Goal: Find contact information: Find contact information

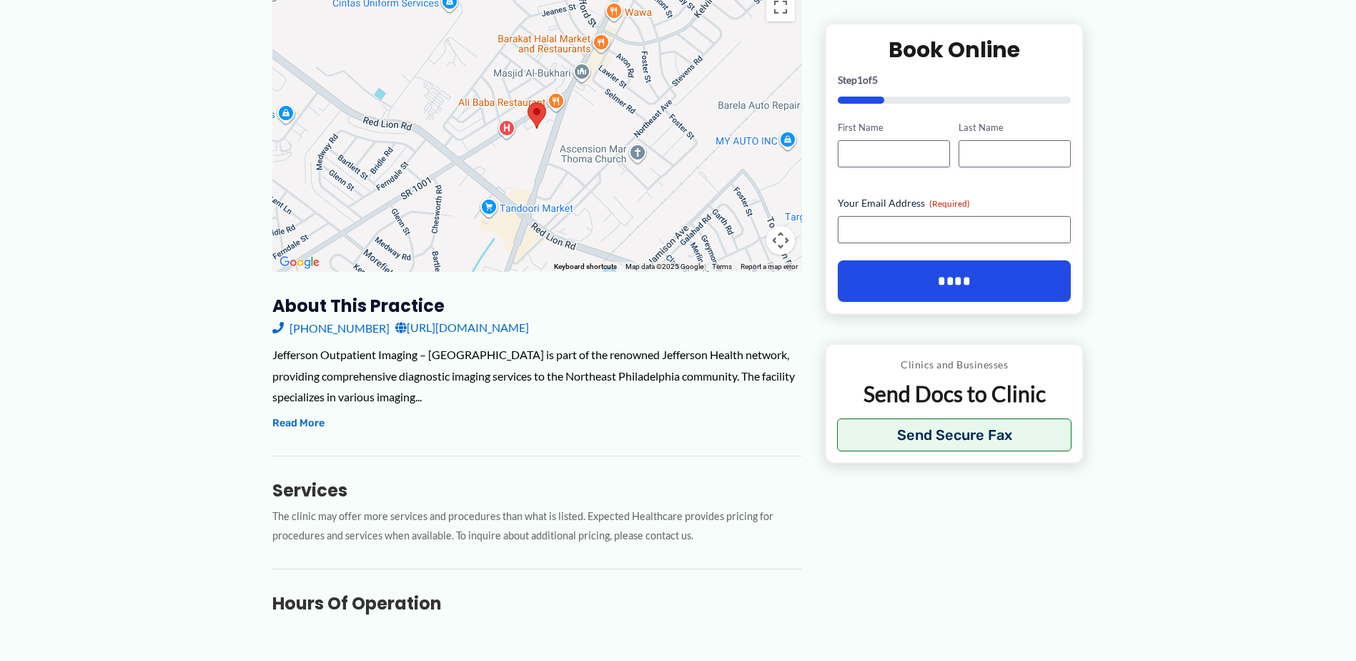
scroll to position [273, 0]
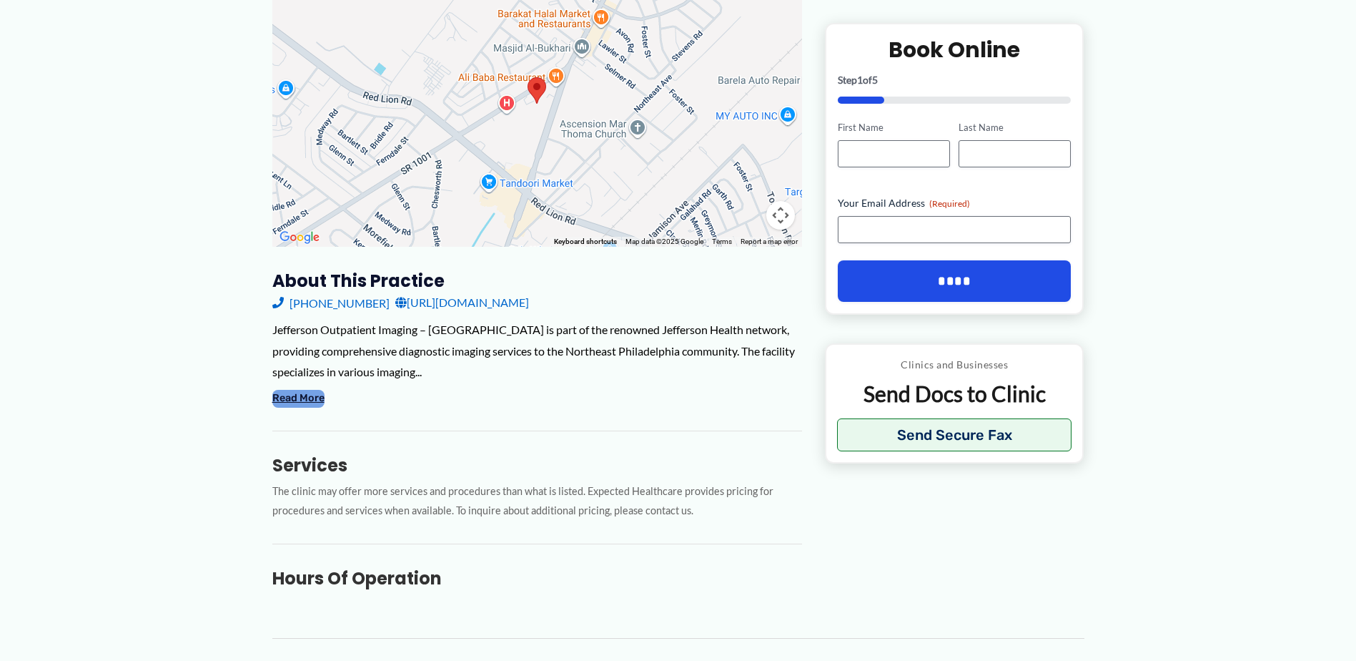
click at [290, 400] on button "Read More" at bounding box center [298, 398] width 52 height 17
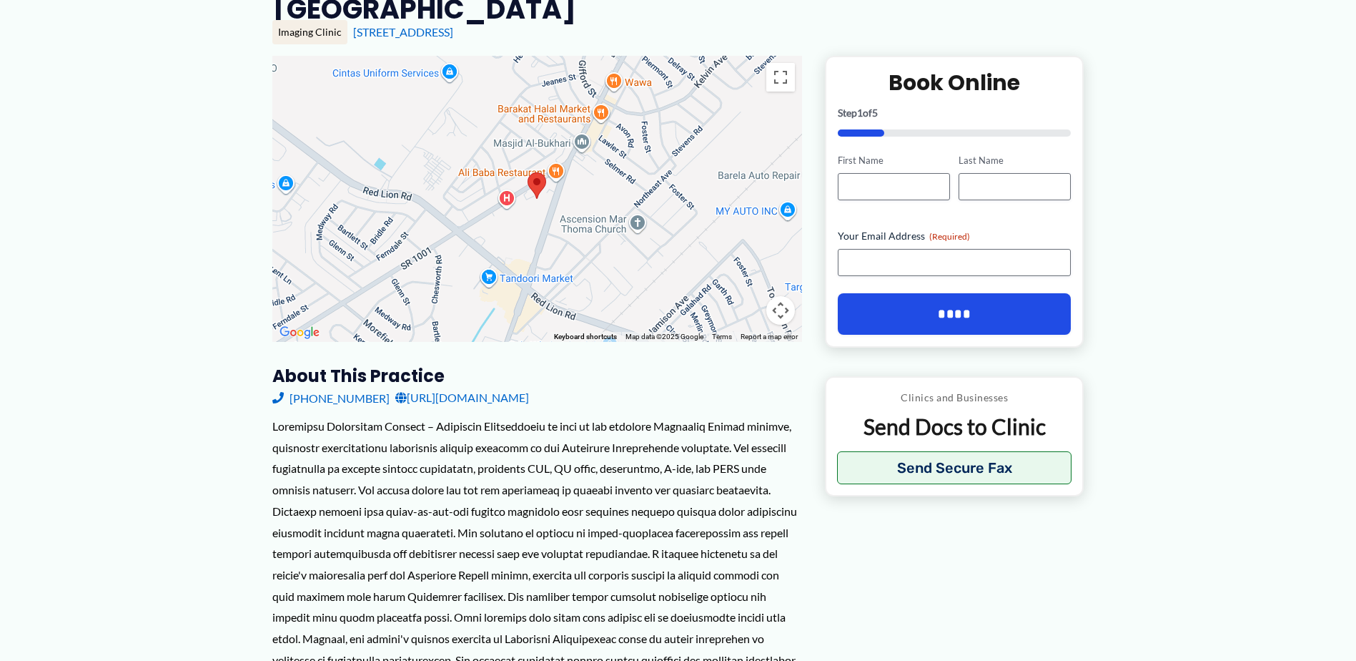
scroll to position [0, 0]
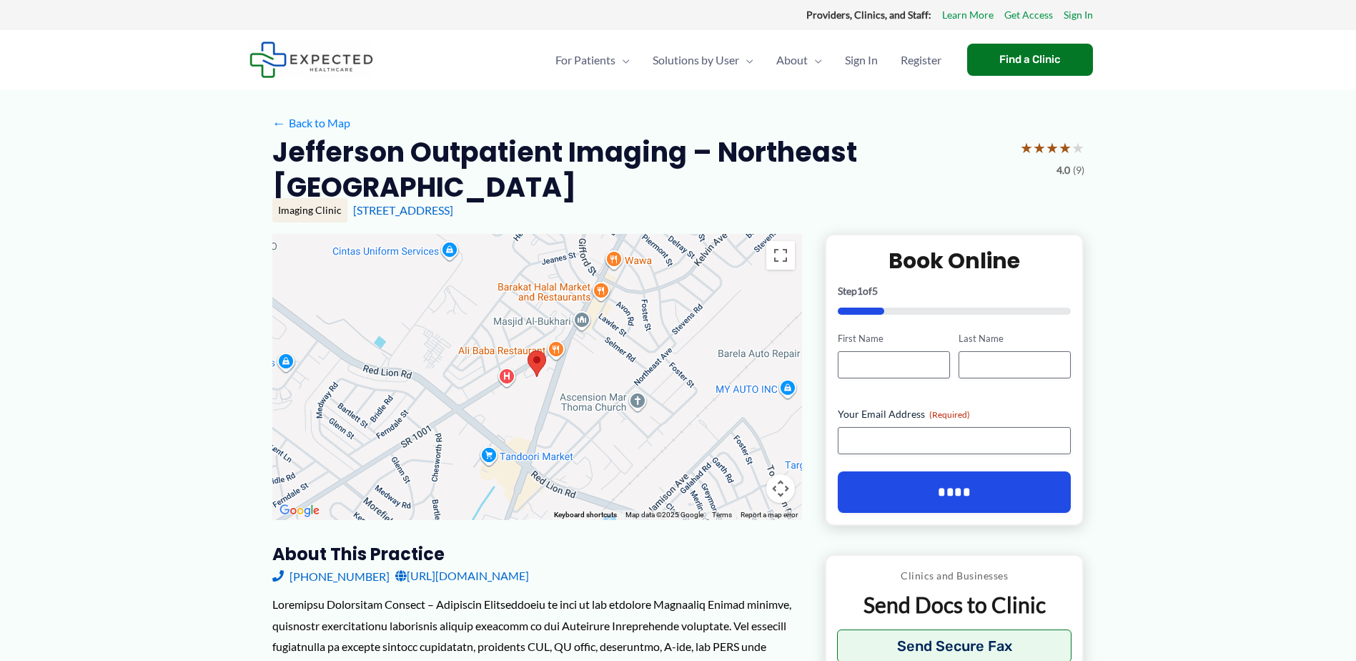
click at [540, 357] on img at bounding box center [537, 363] width 19 height 26
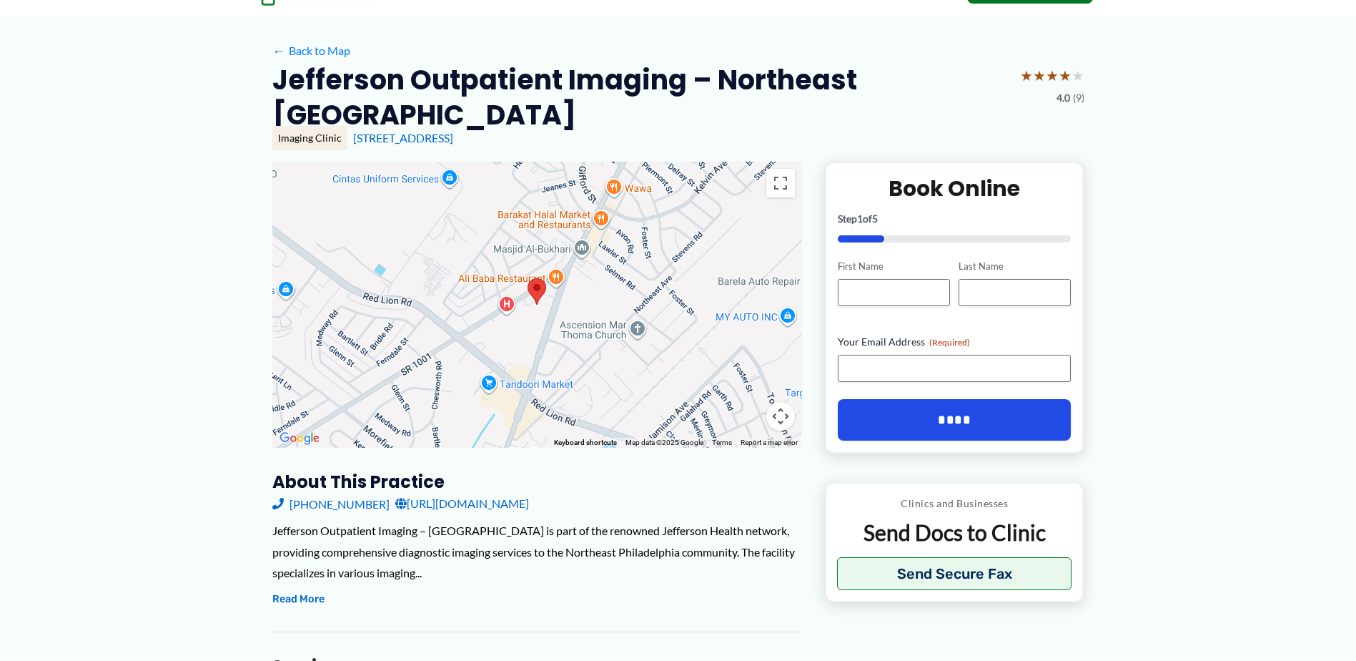
scroll to position [48, 0]
